Goal: Navigation & Orientation: Understand site structure

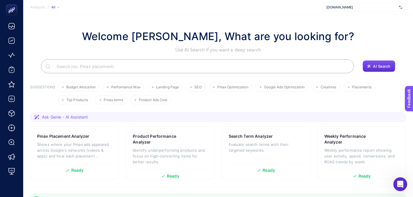
click at [39, 8] on span "Analysis" at bounding box center [37, 7] width 15 height 5
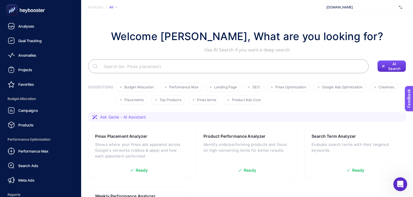
click at [17, 13] on rect at bounding box center [12, 10] width 12 height 12
click at [22, 26] on span "Analyses" at bounding box center [26, 26] width 16 height 5
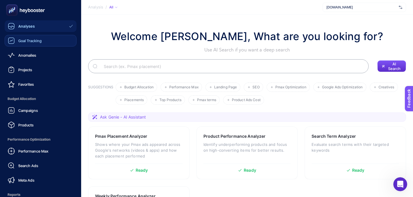
click at [15, 42] on div "Goal Tracking" at bounding box center [25, 40] width 34 height 7
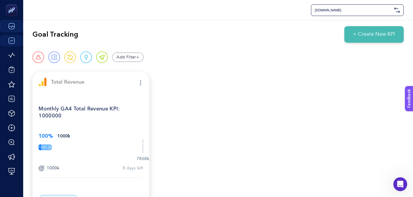
scroll to position [58, 0]
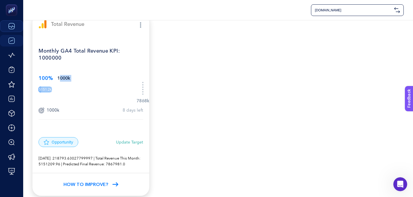
drag, startPoint x: 62, startPoint y: 71, endPoint x: 73, endPoint y: 71, distance: 10.7
click at [73, 74] on div "100% 1000k 5151.2k 7868k 1000k 8 days left" at bounding box center [91, 96] width 105 height 45
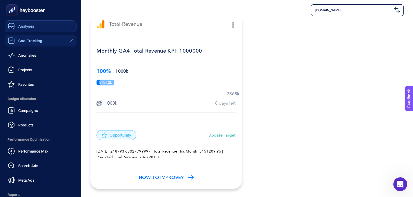
click at [29, 29] on div "Analyses" at bounding box center [21, 26] width 26 height 7
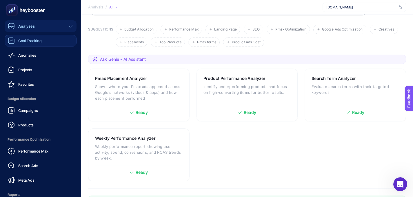
click at [30, 40] on span "Goal Tracking" at bounding box center [29, 40] width 23 height 5
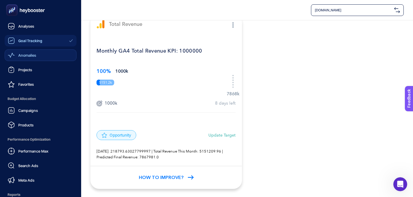
click at [30, 56] on span "Anomalies" at bounding box center [27, 55] width 18 height 5
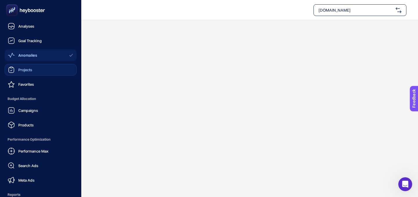
click at [29, 70] on span "Projects" at bounding box center [25, 69] width 14 height 5
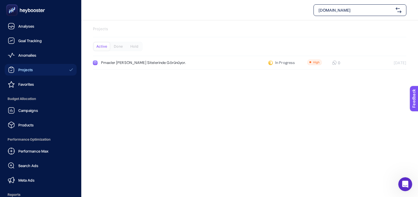
click at [14, 26] on icon at bounding box center [11, 26] width 7 height 7
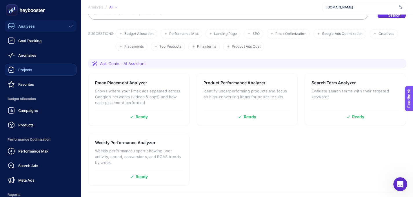
scroll to position [58, 0]
